Goal: Information Seeking & Learning: Learn about a topic

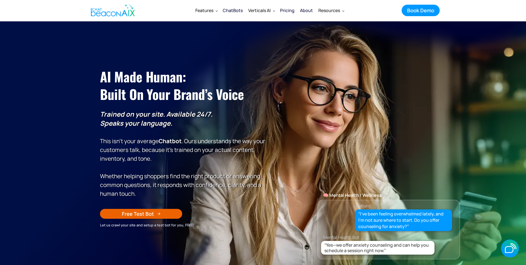
click at [112, 15] on img "home" at bounding box center [113, 10] width 44 height 16
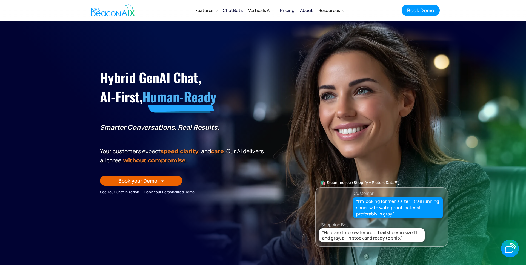
click at [0, 0] on icon "button" at bounding box center [0, 0] width 0 height 0
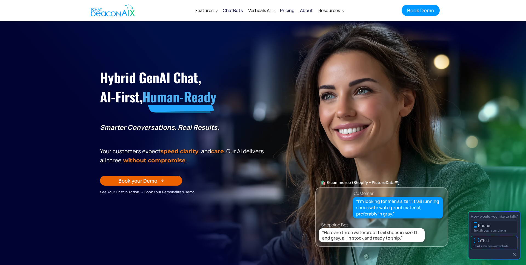
click at [495, 245] on div "Start a chat on our website" at bounding box center [494, 246] width 41 height 4
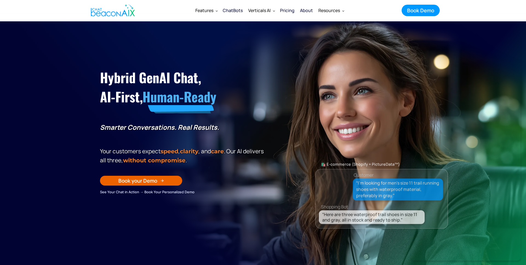
scroll to position [2, 0]
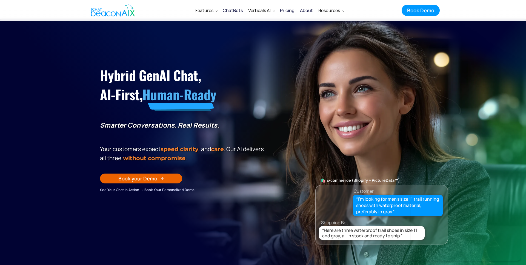
click at [284, 10] on div "Pricing" at bounding box center [287, 11] width 15 height 8
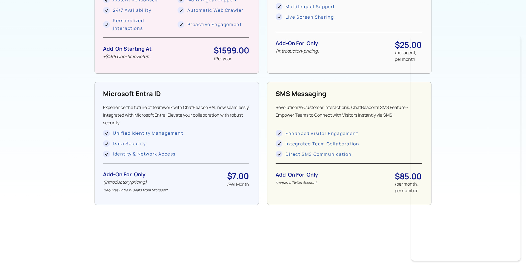
scroll to position [553, 0]
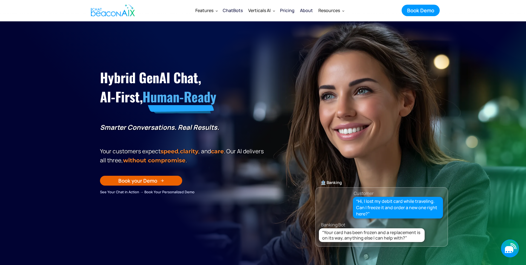
click at [503, 253] on icon "button" at bounding box center [510, 249] width 18 height 18
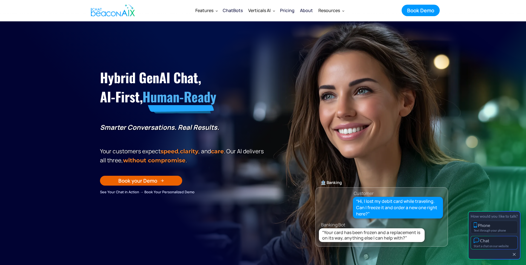
click at [499, 245] on div "Start a chat on our website" at bounding box center [494, 246] width 41 height 4
